Goal: Information Seeking & Learning: Learn about a topic

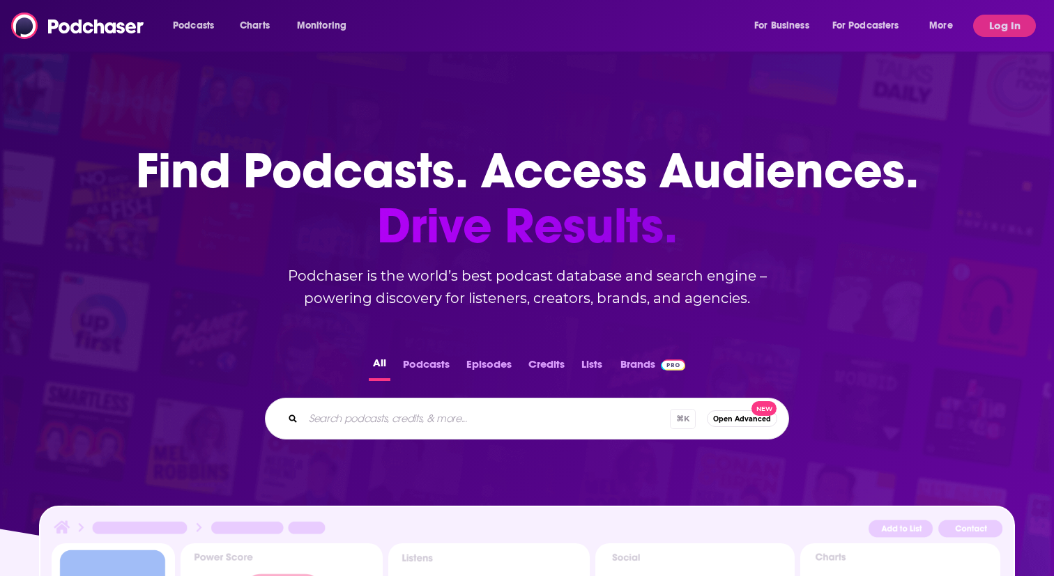
click at [408, 413] on input "Search podcasts, credits, & more..." at bounding box center [486, 419] width 367 height 22
click at [1004, 37] on div "Podcasts Charts Monitoring For Business For Podcasters More Log In" at bounding box center [527, 26] width 1054 height 52
click at [1002, 24] on button "Log In" at bounding box center [1004, 26] width 63 height 22
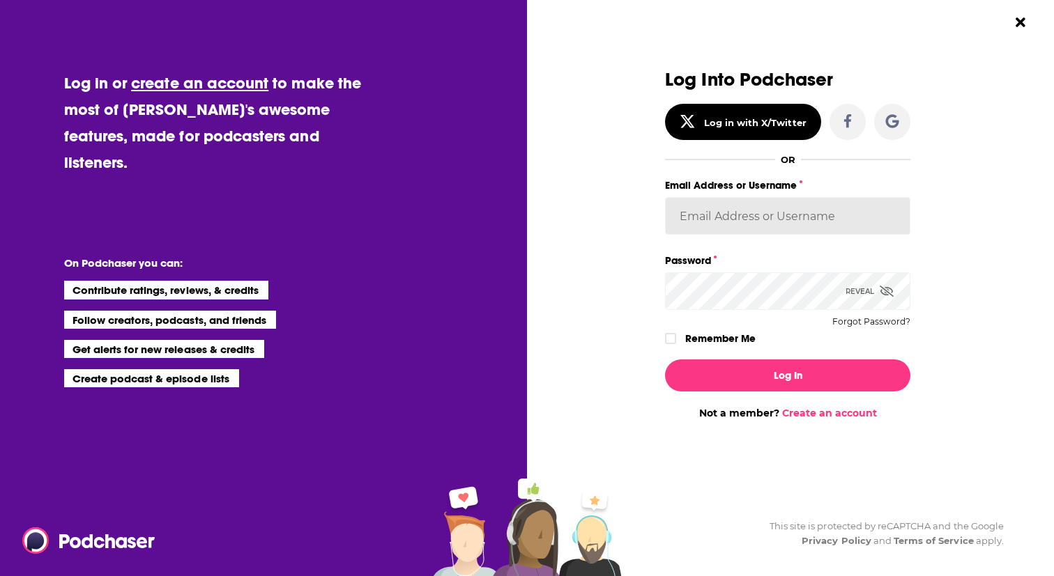
type input "mstotter"
click at [731, 330] on label "Remember Me" at bounding box center [720, 339] width 70 height 18
click at [674, 345] on input "rememberMe" at bounding box center [670, 345] width 8 height 0
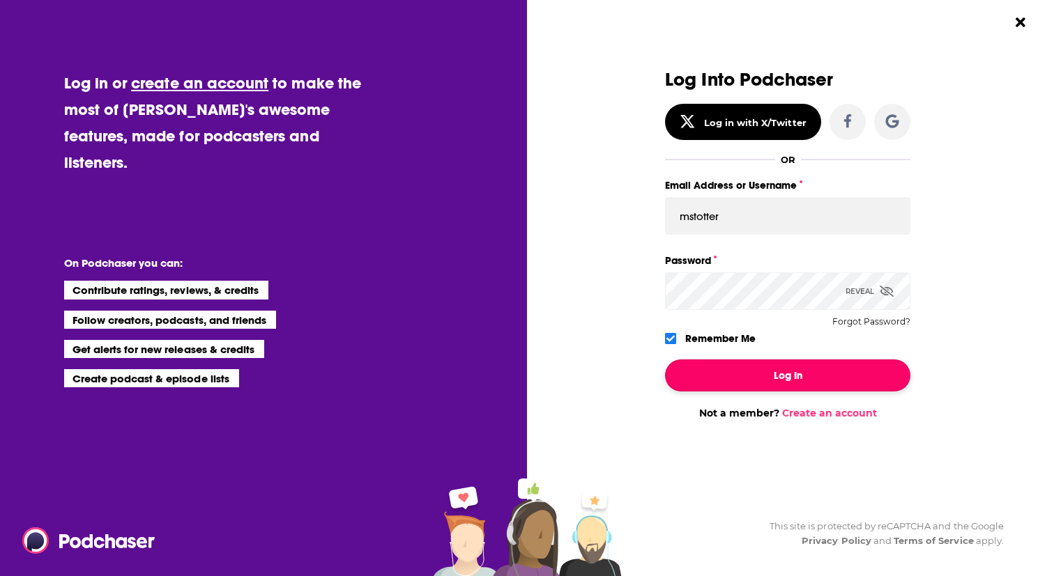
click at [735, 385] on button "Log In" at bounding box center [787, 376] width 245 height 32
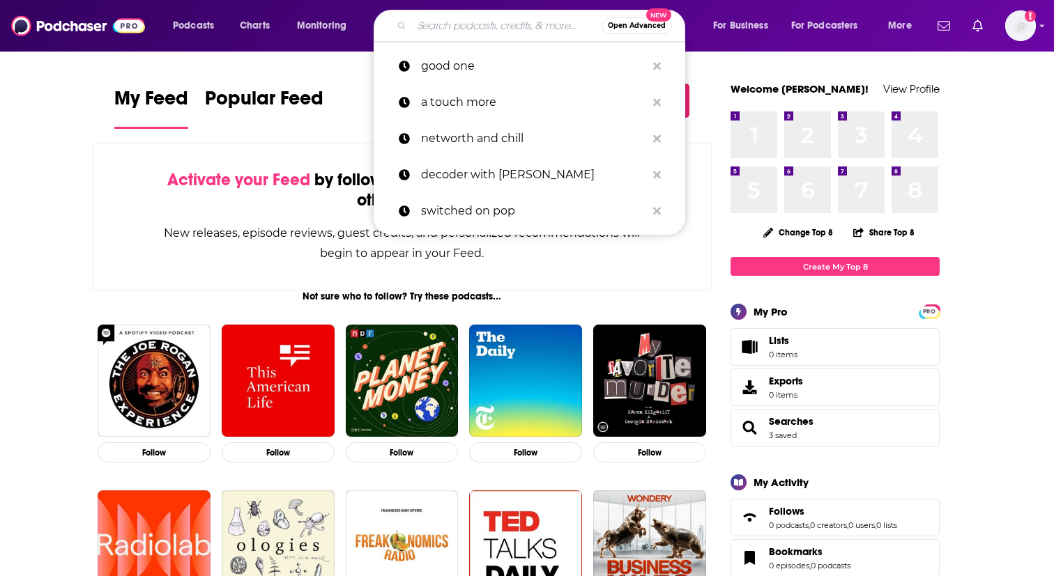
click at [444, 24] on input "Search podcasts, credits, & more..." at bounding box center [507, 26] width 190 height 22
paste input "A Murder to Remember"
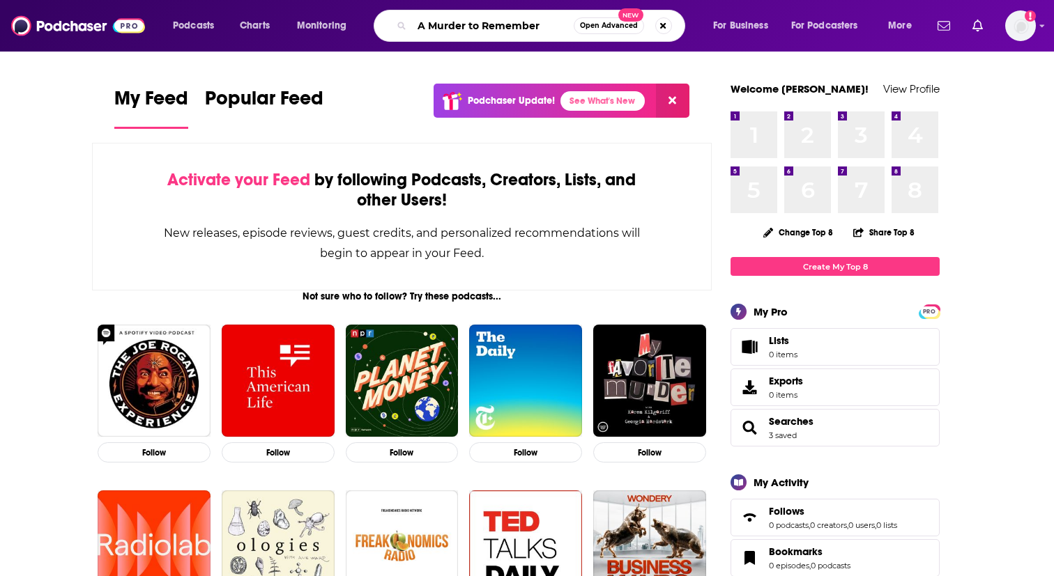
type input "A Murder to Remember"
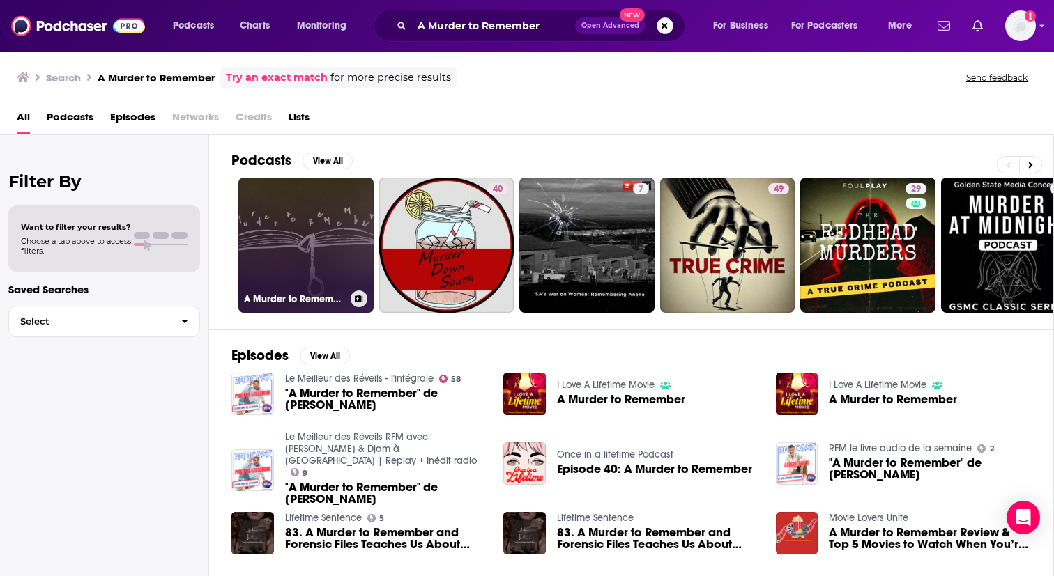
click at [278, 204] on link "A Murder to Remember" at bounding box center [305, 245] width 135 height 135
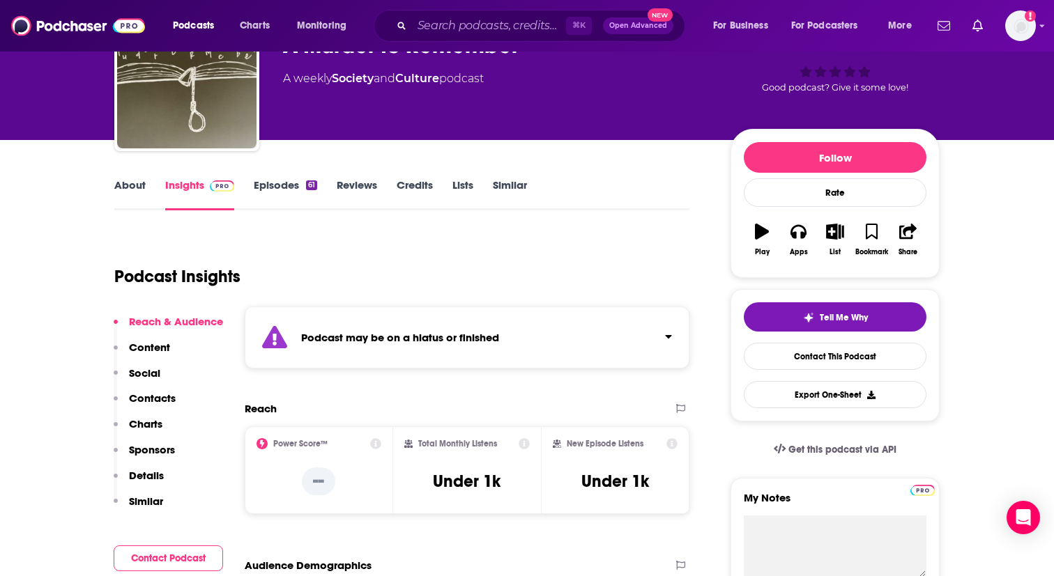
scroll to position [187, 0]
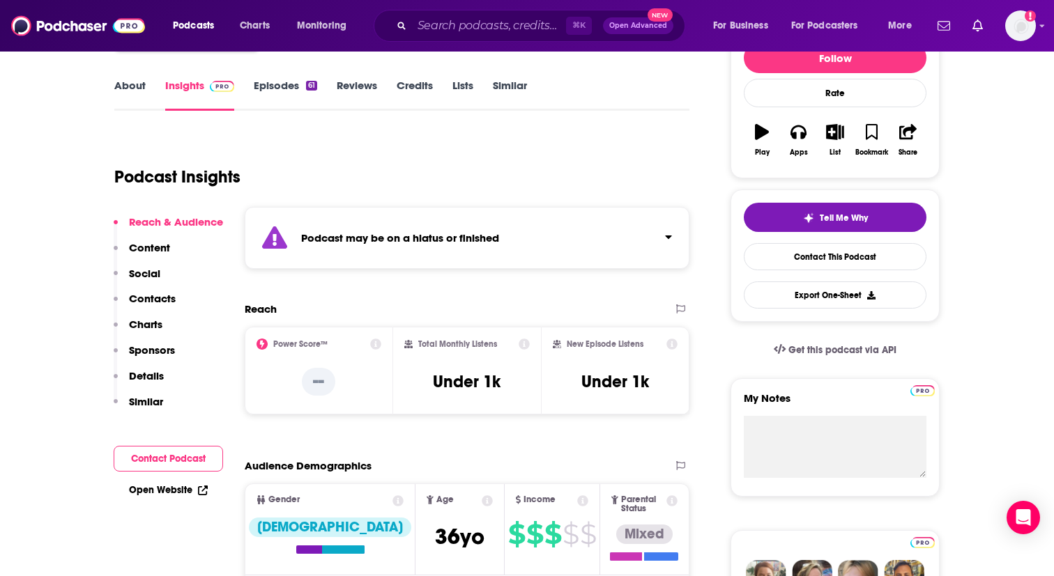
click at [651, 237] on div "Podcast may be on a hiatus or finished" at bounding box center [467, 238] width 445 height 62
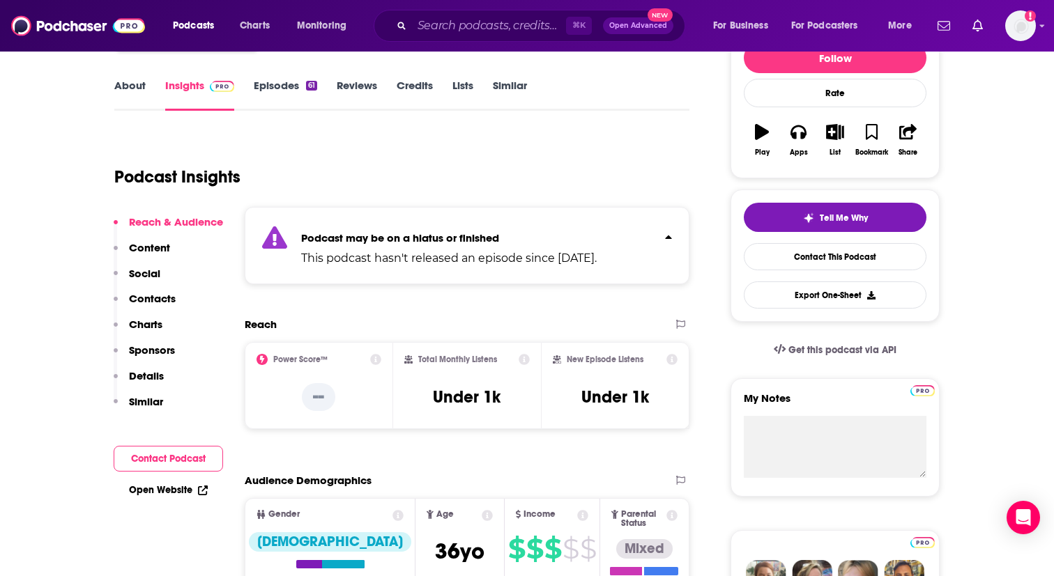
click at [651, 237] on div "Podcast may be on a hiatus or finished This podcast hasn't released an episode …" at bounding box center [467, 245] width 445 height 77
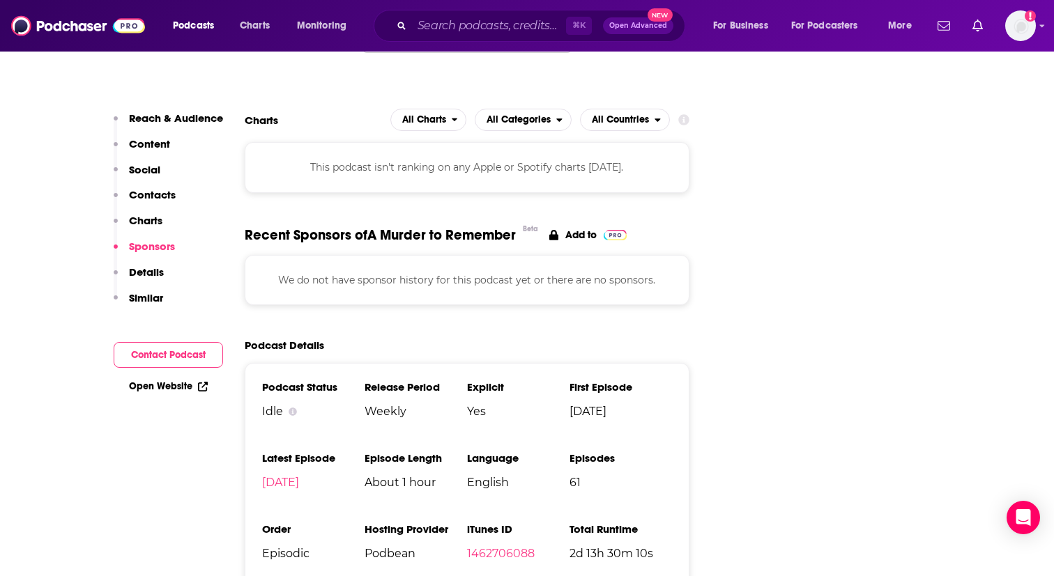
scroll to position [1810, 0]
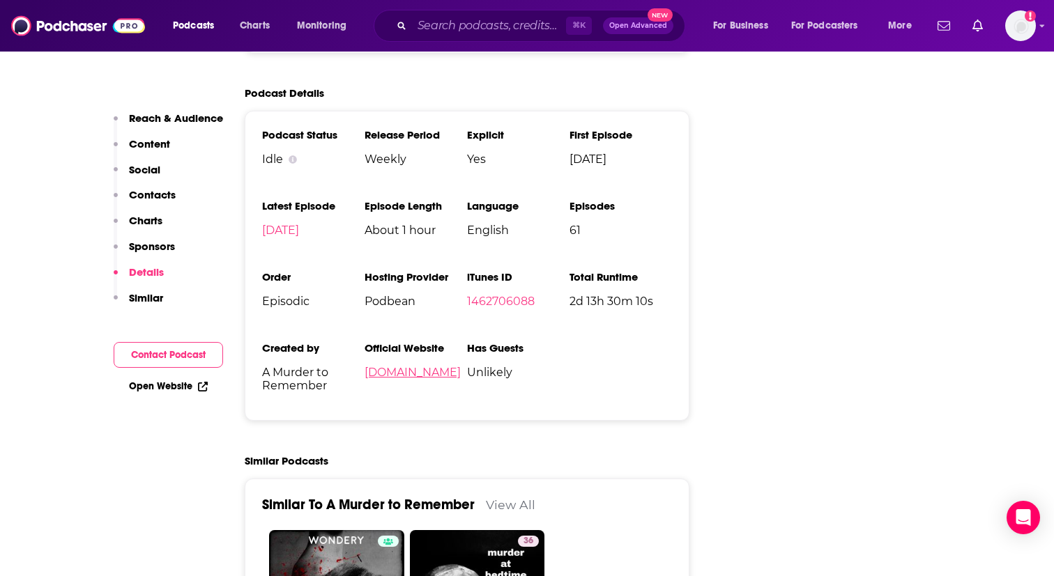
click at [440, 366] on link "[DOMAIN_NAME]" at bounding box center [412, 372] width 96 height 13
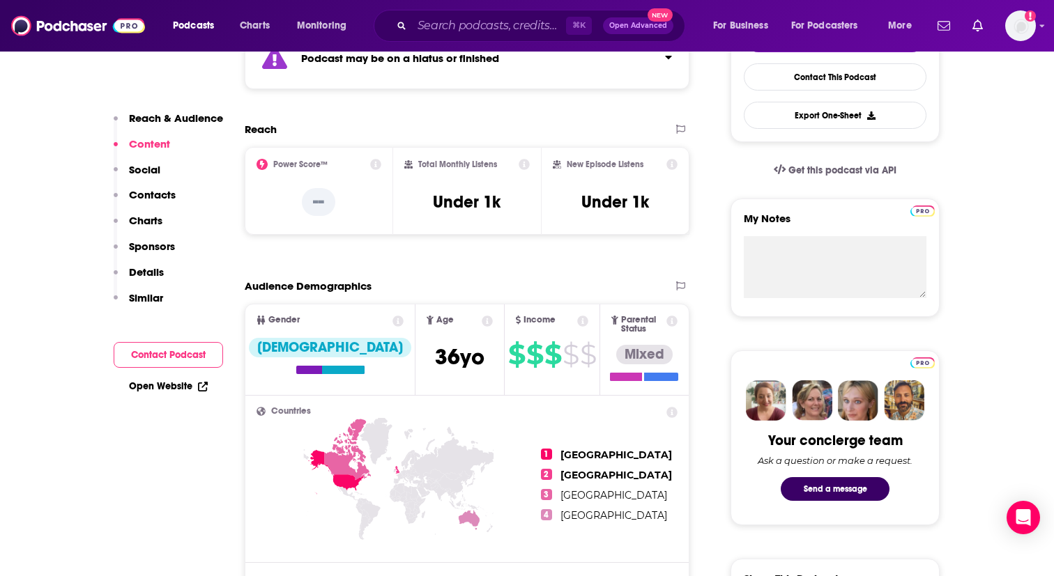
scroll to position [109, 0]
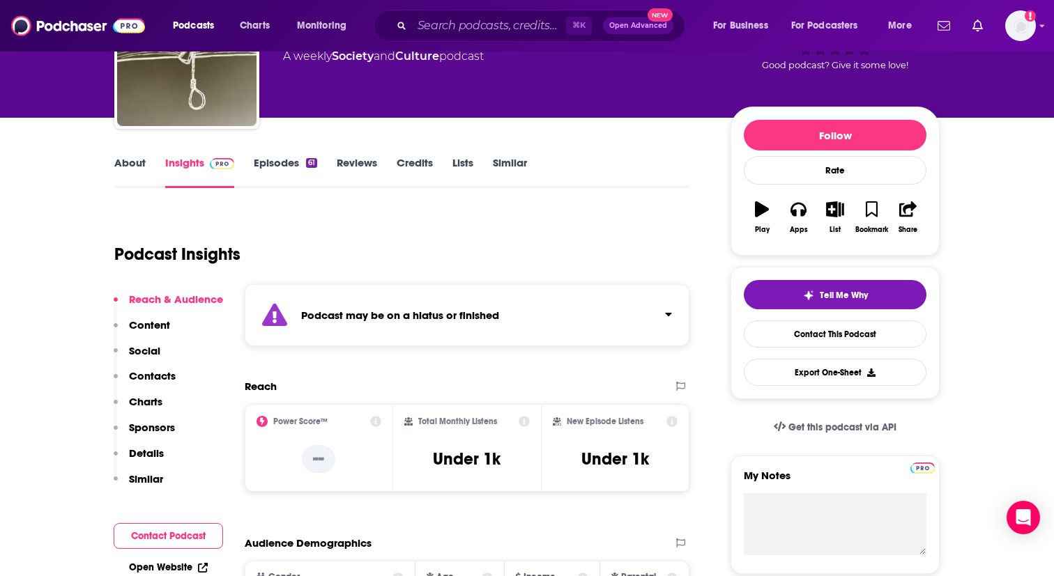
click at [309, 156] on link "Episodes 61" at bounding box center [285, 172] width 63 height 32
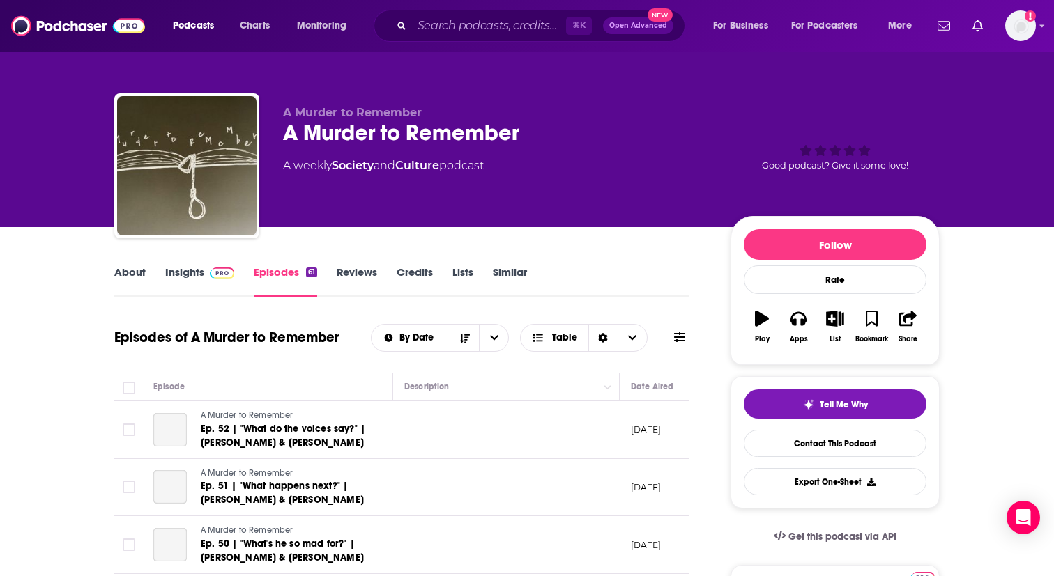
scroll to position [118, 0]
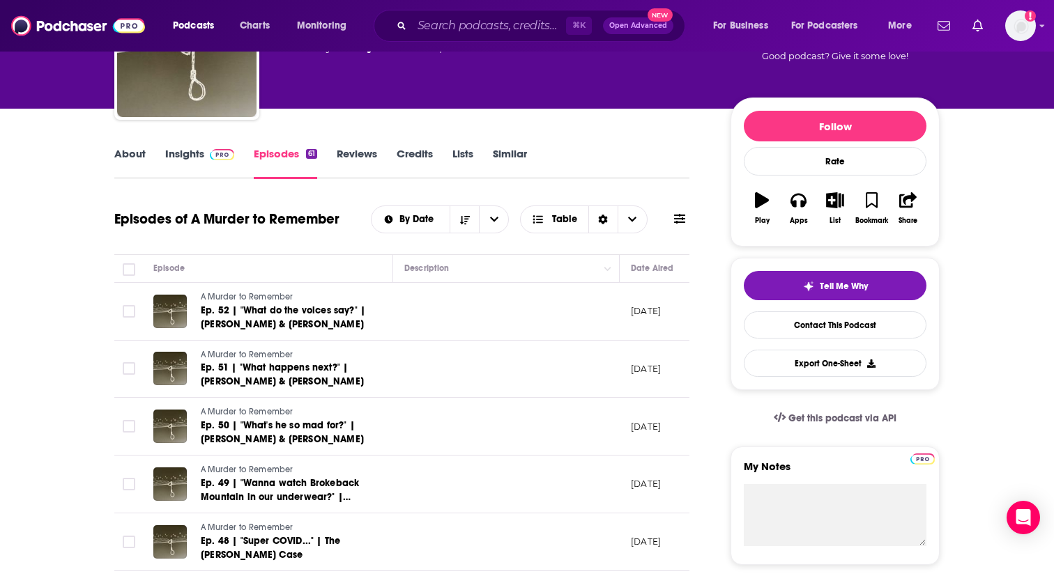
click at [136, 149] on link "About" at bounding box center [129, 163] width 31 height 32
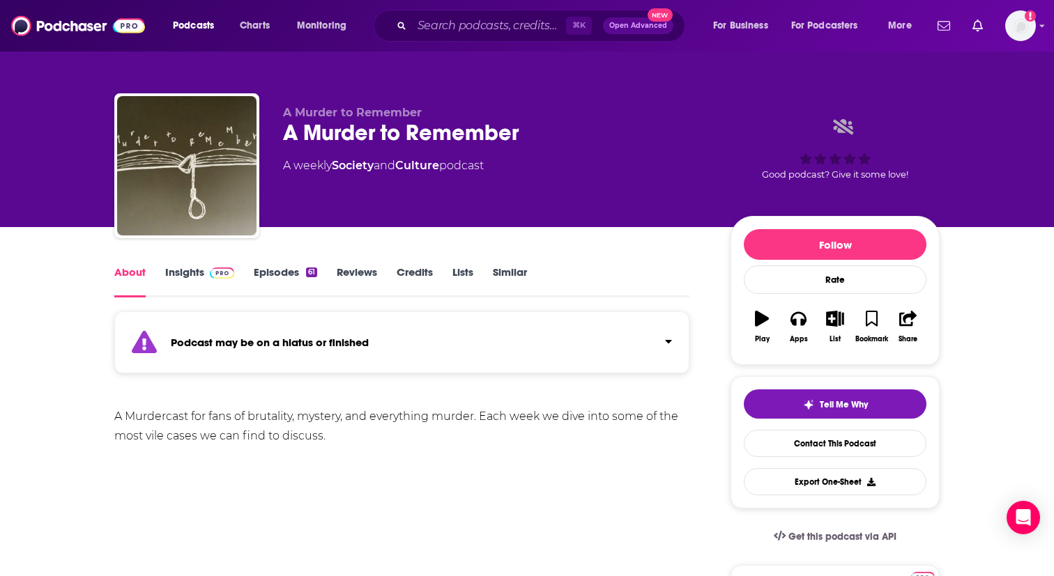
click at [208, 280] on link "Insights" at bounding box center [199, 281] width 69 height 32
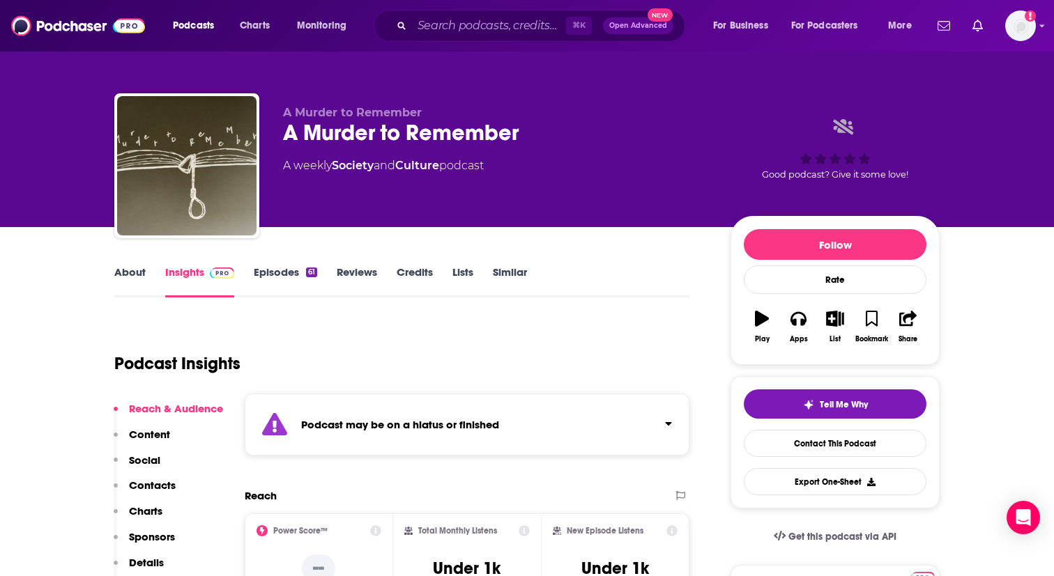
click at [310, 271] on div "61" at bounding box center [311, 273] width 11 height 10
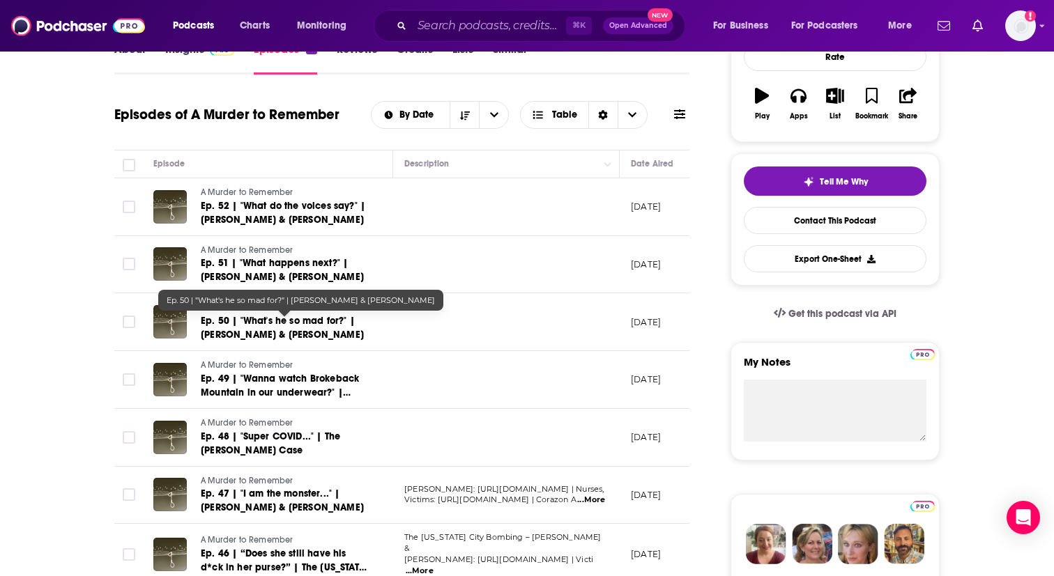
scroll to position [362, 0]
